Goal: Task Accomplishment & Management: Manage account settings

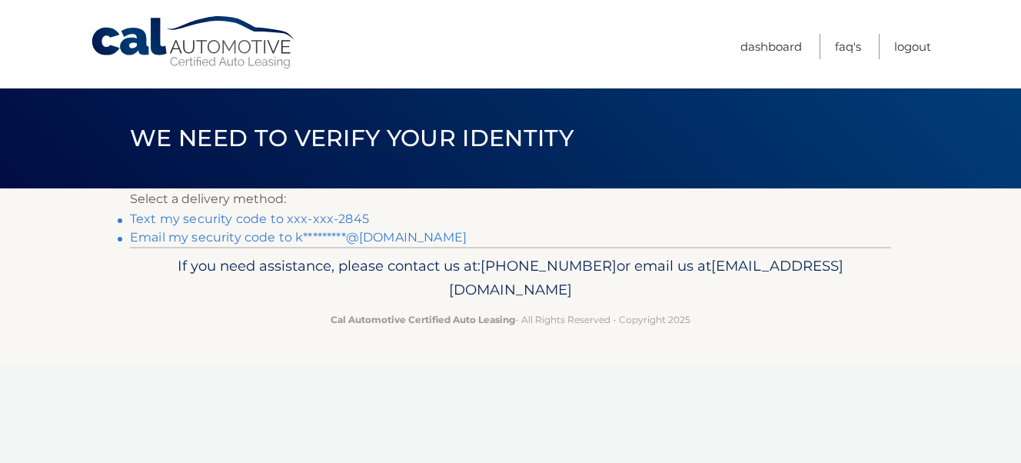
click at [268, 217] on link "Text my security code to xxx-xxx-2845" at bounding box center [249, 218] width 239 height 15
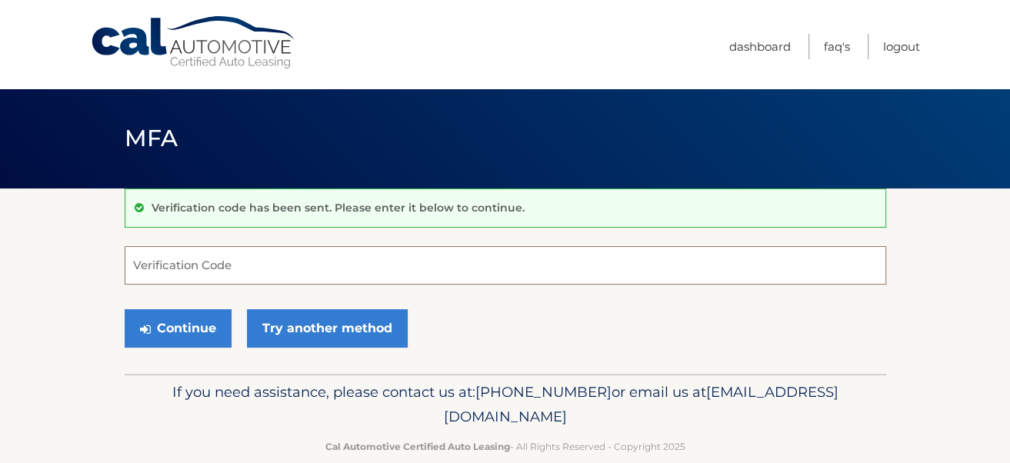
click at [255, 268] on input "Verification Code" at bounding box center [505, 265] width 761 height 38
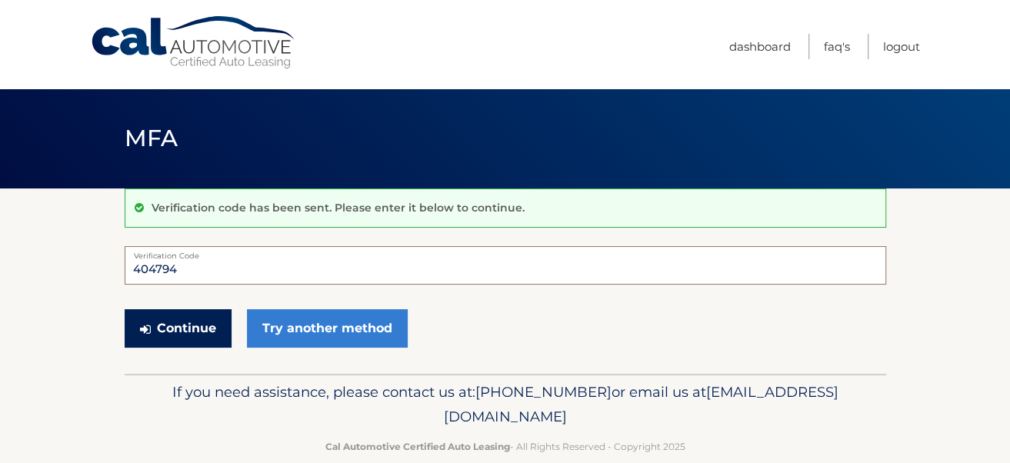
type input "404794"
click at [185, 321] on button "Continue" at bounding box center [178, 328] width 107 height 38
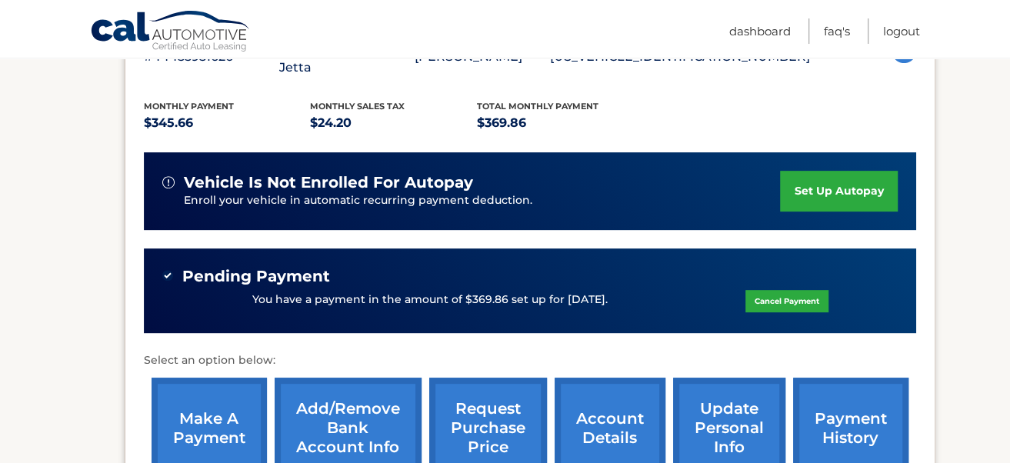
scroll to position [345, 0]
